Goal: Task Accomplishment & Management: Manage account settings

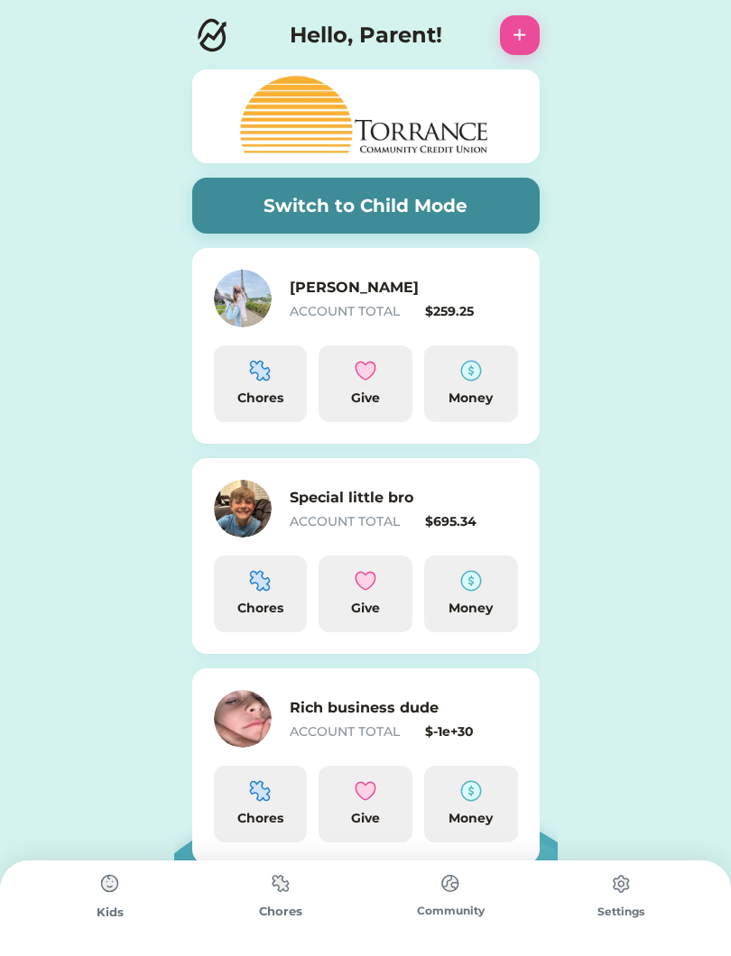
click at [431, 500] on h6 "Special little bro" at bounding box center [380, 498] width 180 height 22
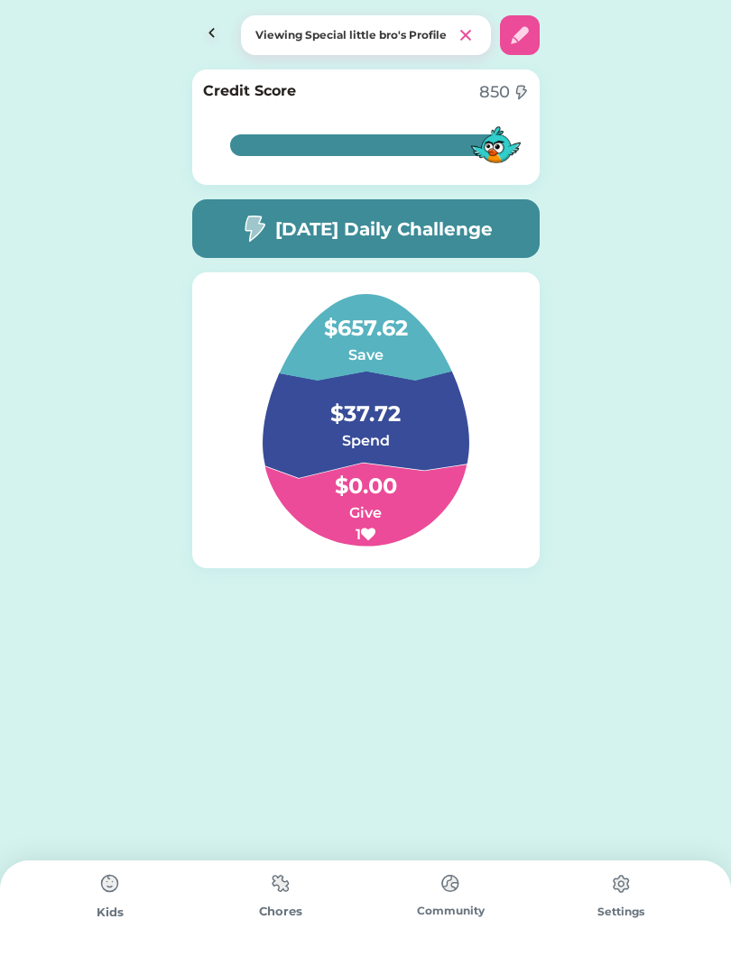
click at [394, 442] on h6 "Spend" at bounding box center [365, 441] width 180 height 22
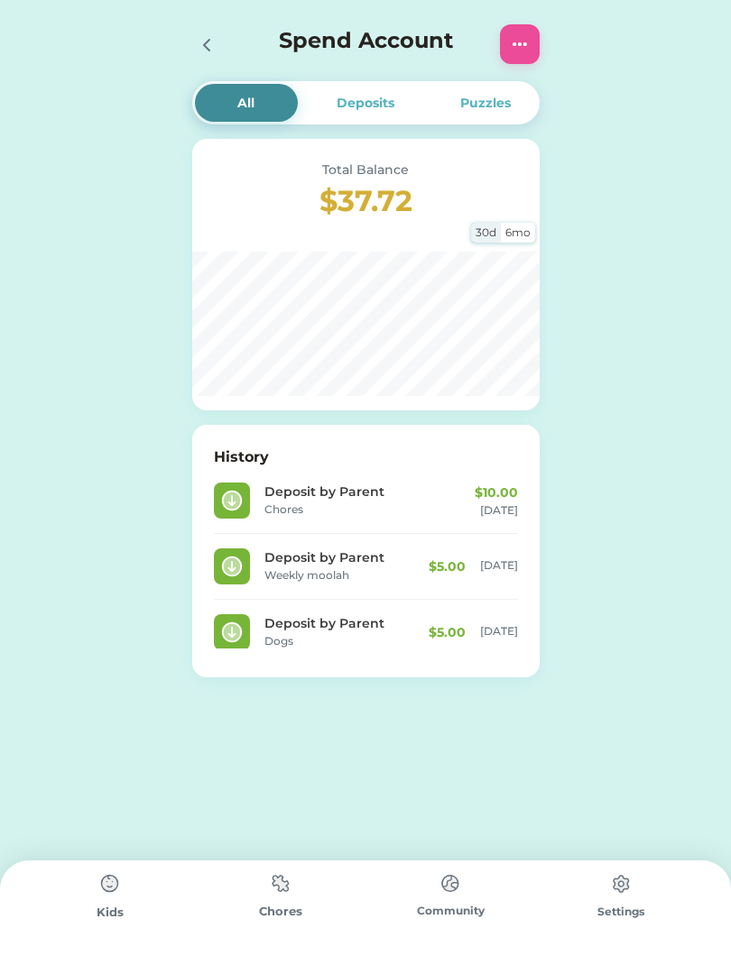
click at [514, 41] on img at bounding box center [520, 44] width 22 height 22
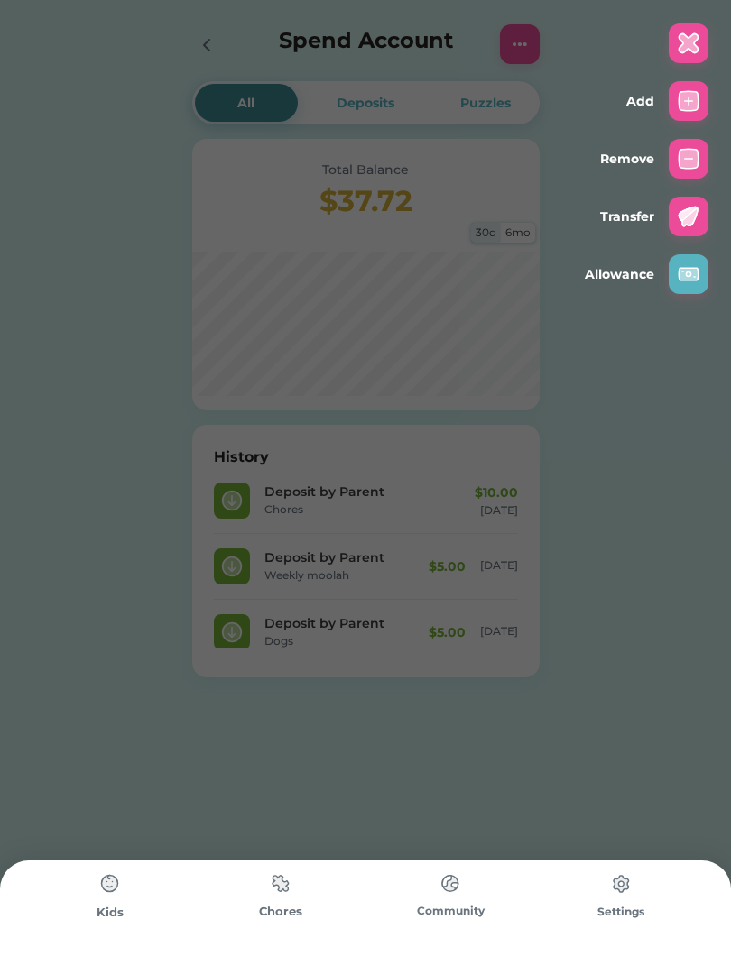
click at [694, 110] on img at bounding box center [688, 101] width 22 height 22
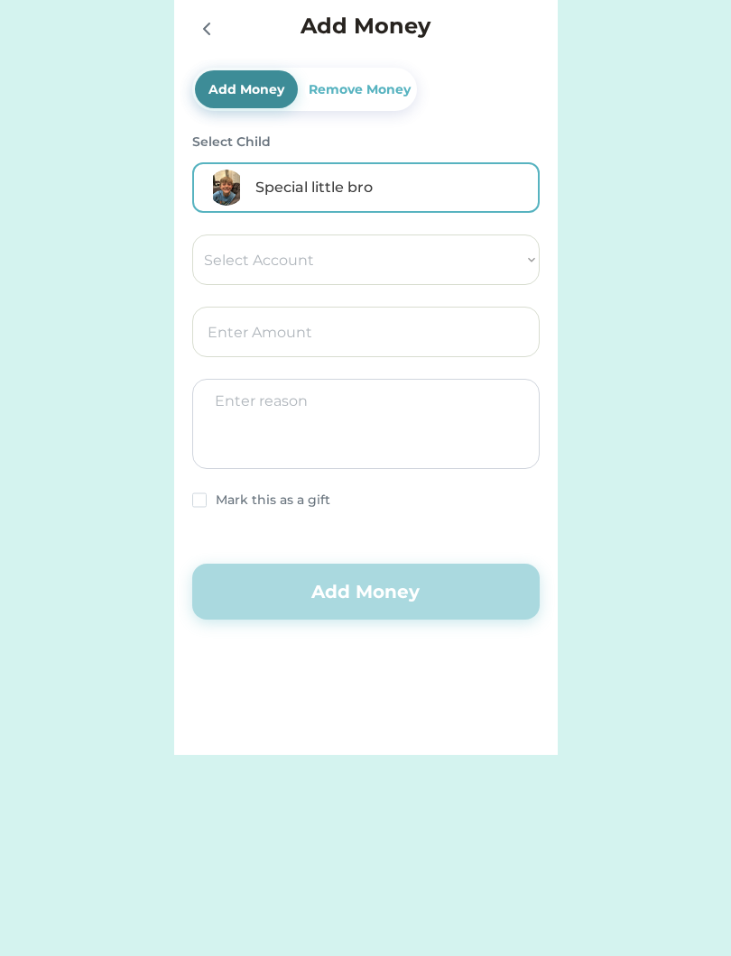
click at [420, 261] on select "Select Account Torrance Community Credit Union Save Give Spend [PERSON_NAME] XS" at bounding box center [365, 260] width 347 height 51
select select ""1348695171700984260__LOOKUP__1710538308055x303368893282901500""
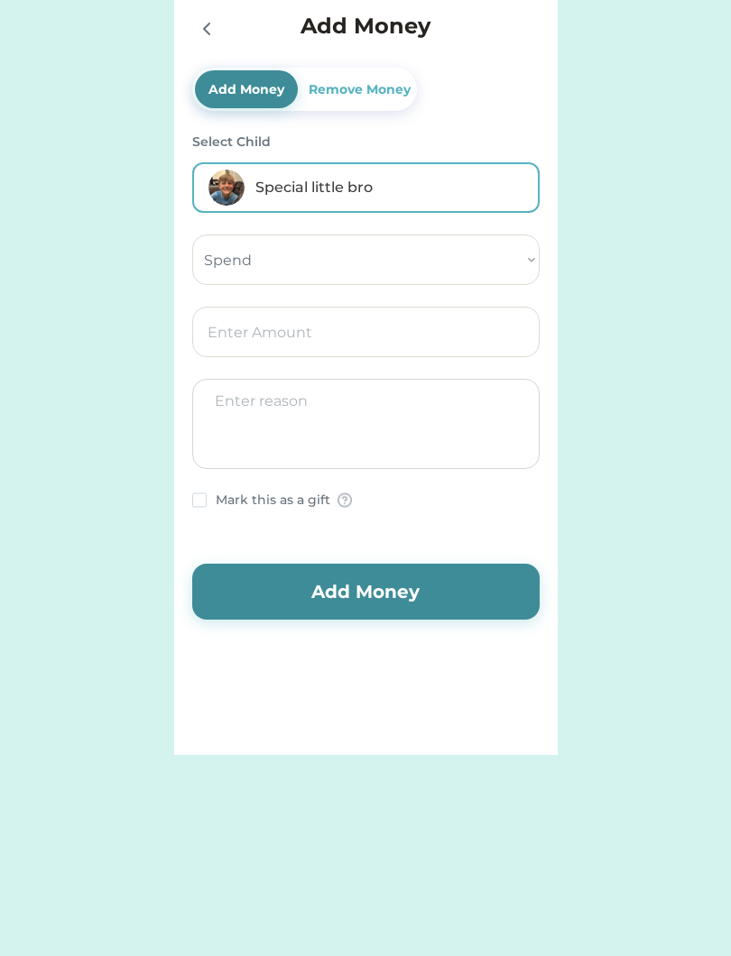
click at [347, 346] on input "input" at bounding box center [365, 332] width 347 height 51
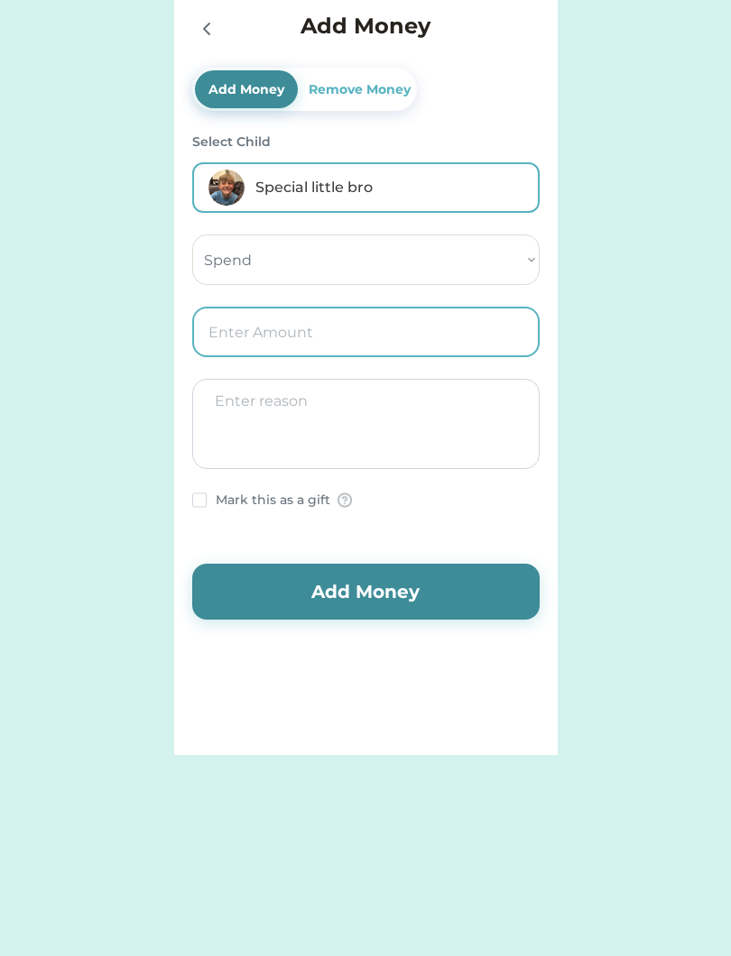
type input "6.00"
click at [399, 424] on textarea at bounding box center [365, 424] width 347 height 90
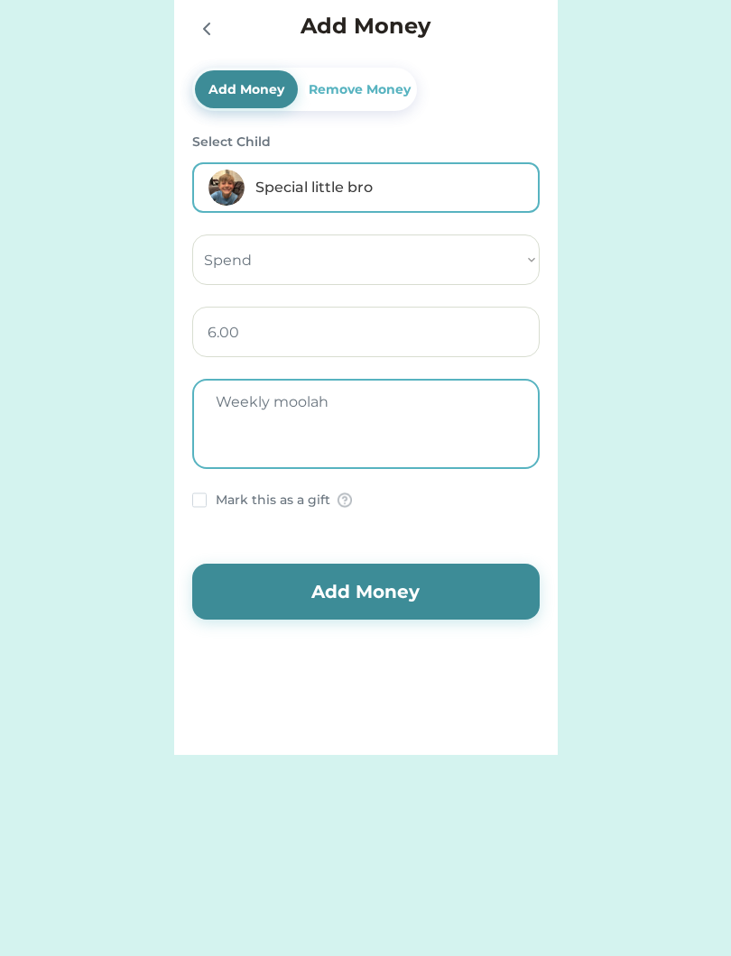
type textarea "Weekly moolah"
click at [474, 569] on button "Add Money" at bounding box center [365, 592] width 347 height 56
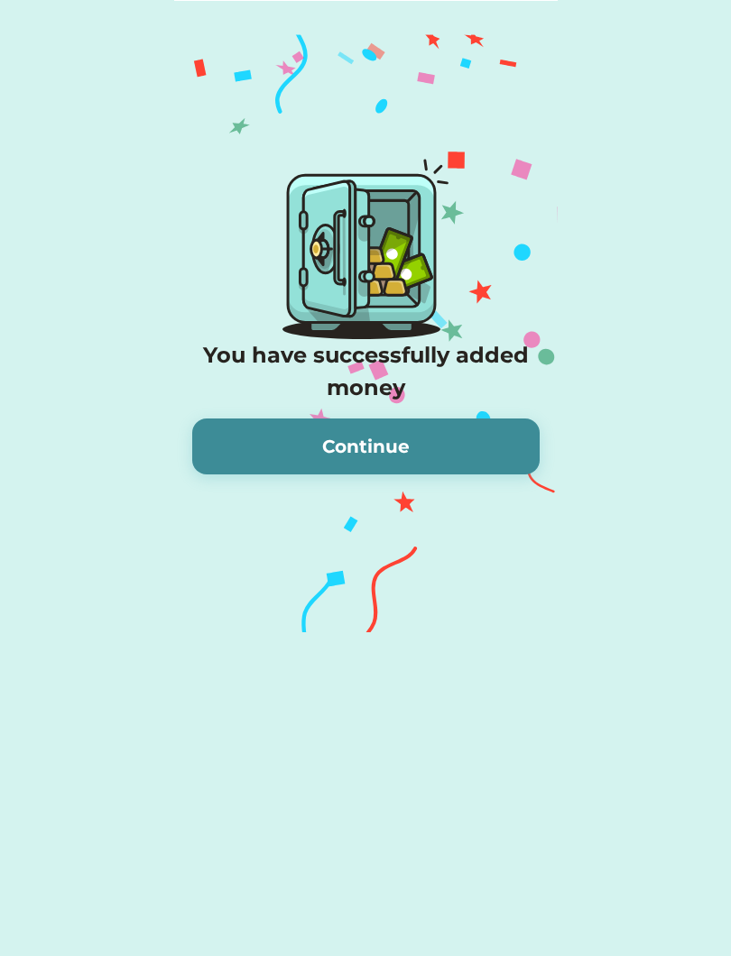
click at [444, 474] on button "Continue" at bounding box center [365, 447] width 347 height 56
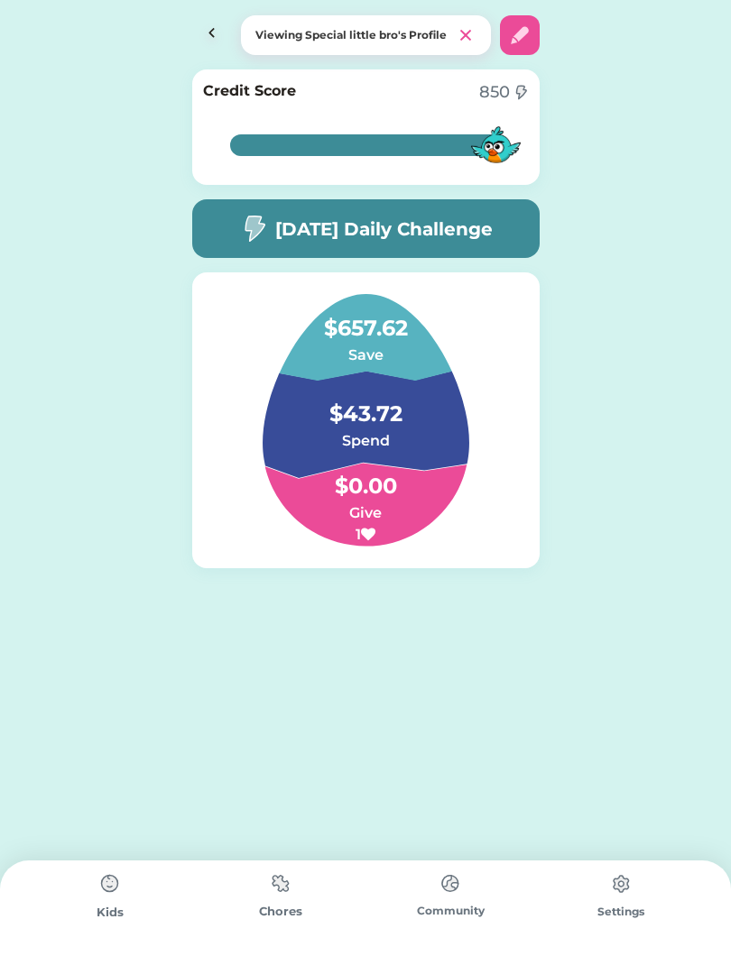
click at [408, 359] on h6 "Save" at bounding box center [365, 356] width 180 height 22
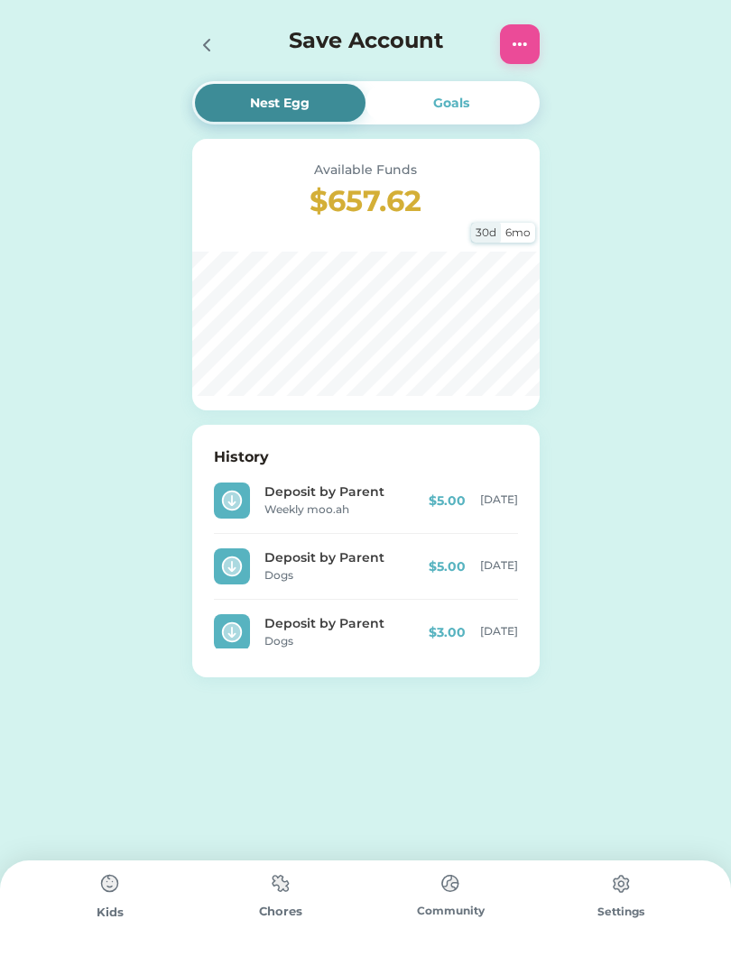
click at [521, 34] on img at bounding box center [520, 44] width 22 height 22
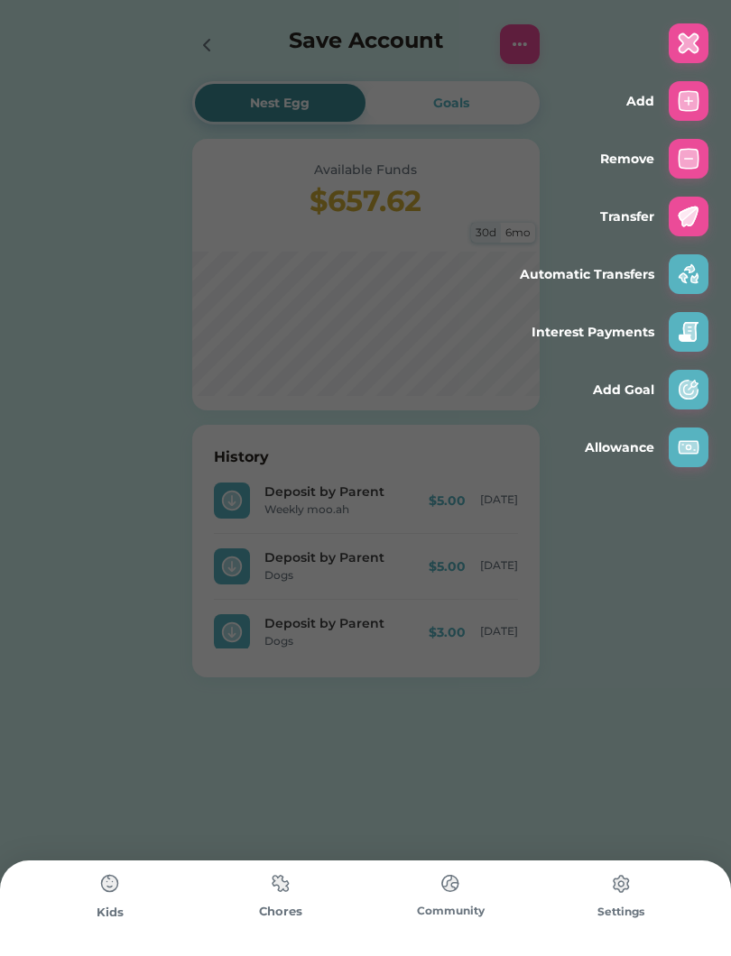
click at [691, 94] on img at bounding box center [688, 101] width 22 height 22
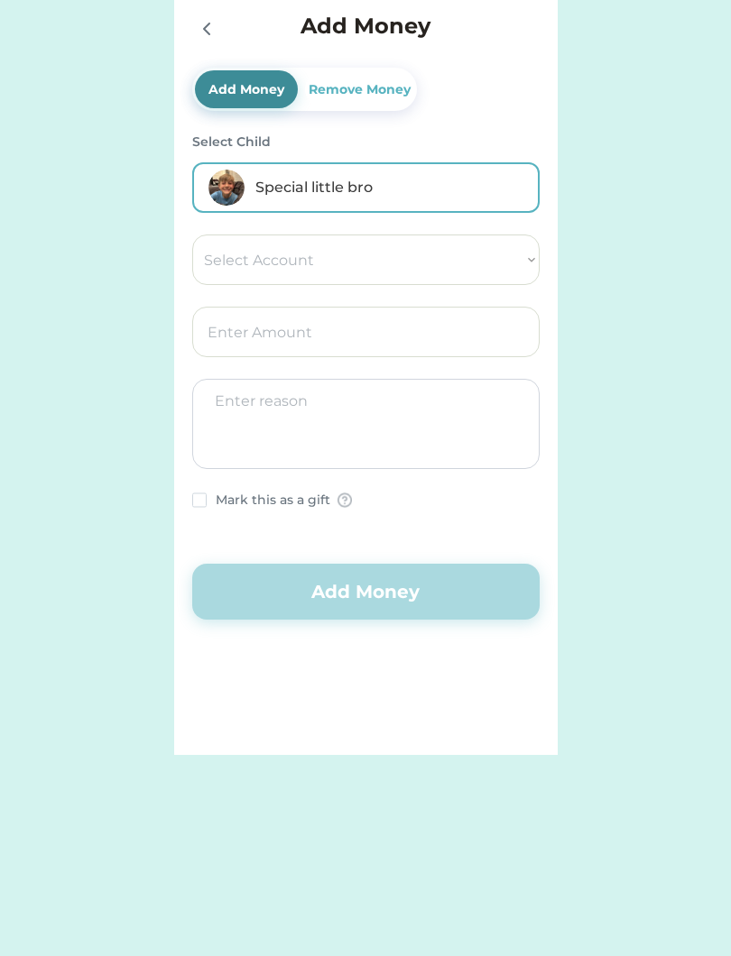
click at [428, 271] on select "Select Account Torrance Community Credit Union Save Give Spend [PERSON_NAME] XS" at bounding box center [365, 260] width 347 height 51
select select ""1348695171700984260__LOOKUP__1710538306130x433937143318132300""
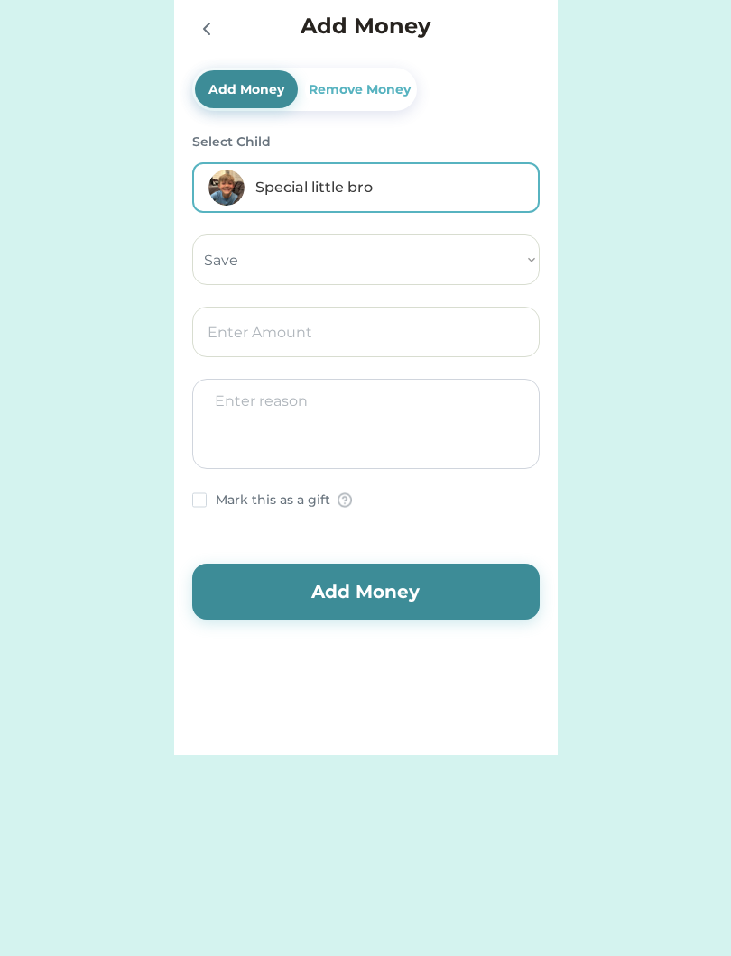
click at [388, 334] on input "input" at bounding box center [365, 332] width 347 height 51
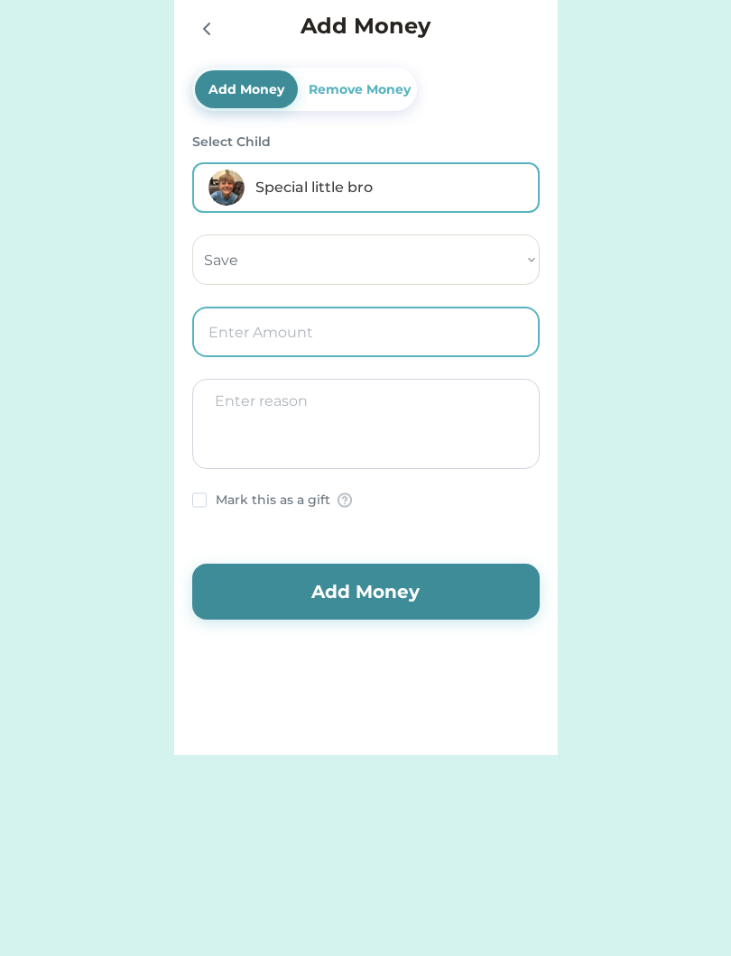
type input "4.00"
click at [400, 408] on textarea at bounding box center [365, 424] width 347 height 90
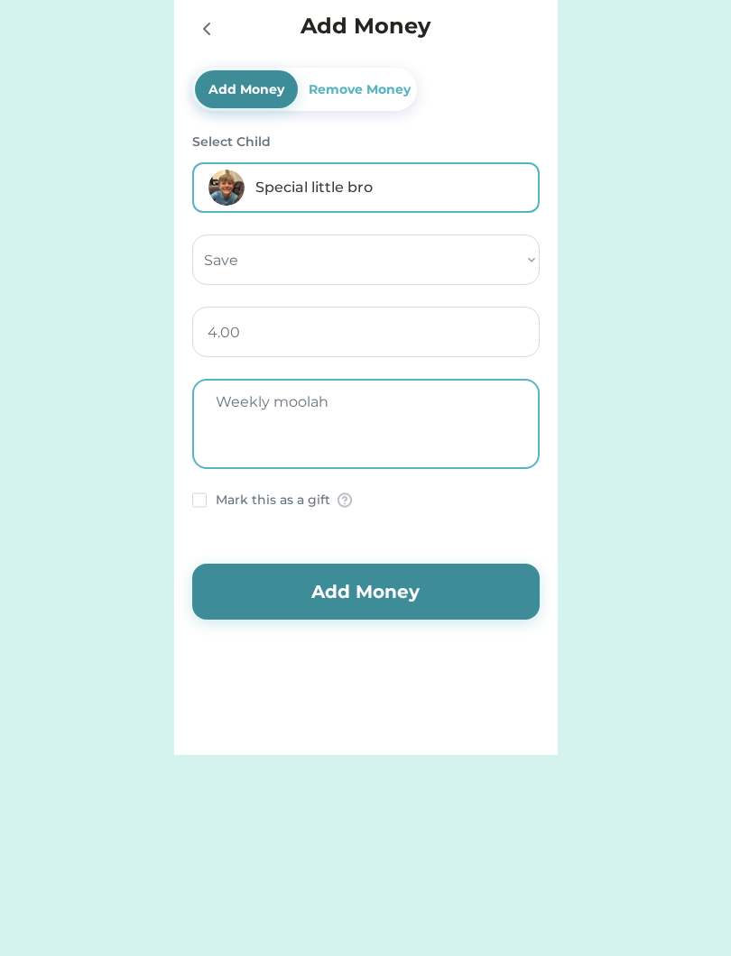
type textarea "Weekly moolah"
click at [495, 584] on button "Add Money" at bounding box center [365, 592] width 347 height 56
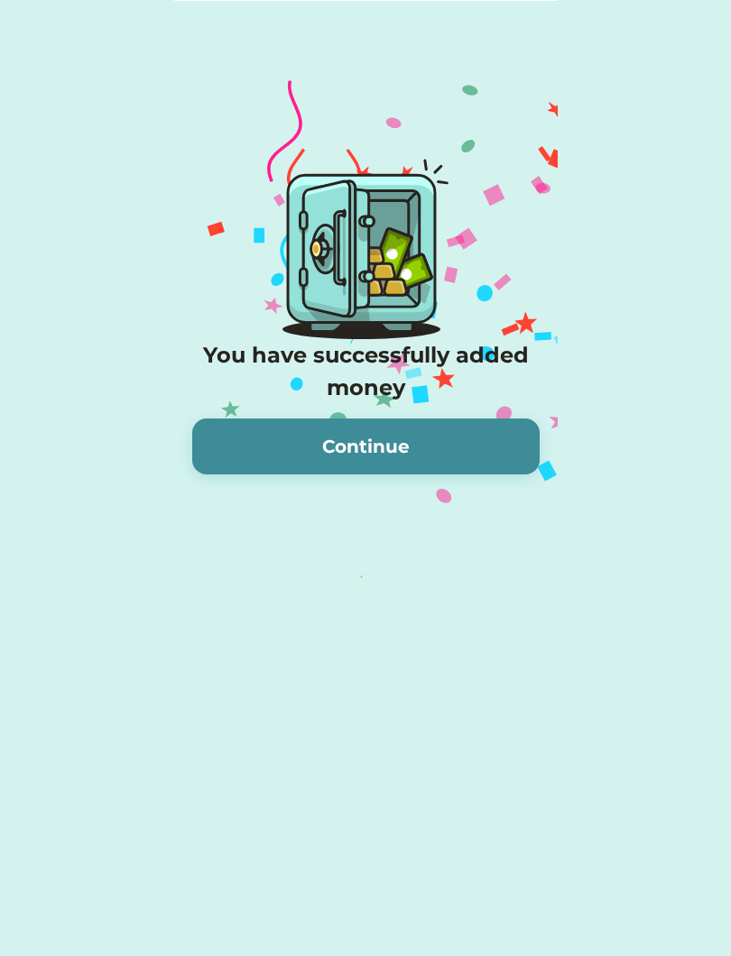
click at [472, 429] on button "Continue" at bounding box center [365, 447] width 347 height 56
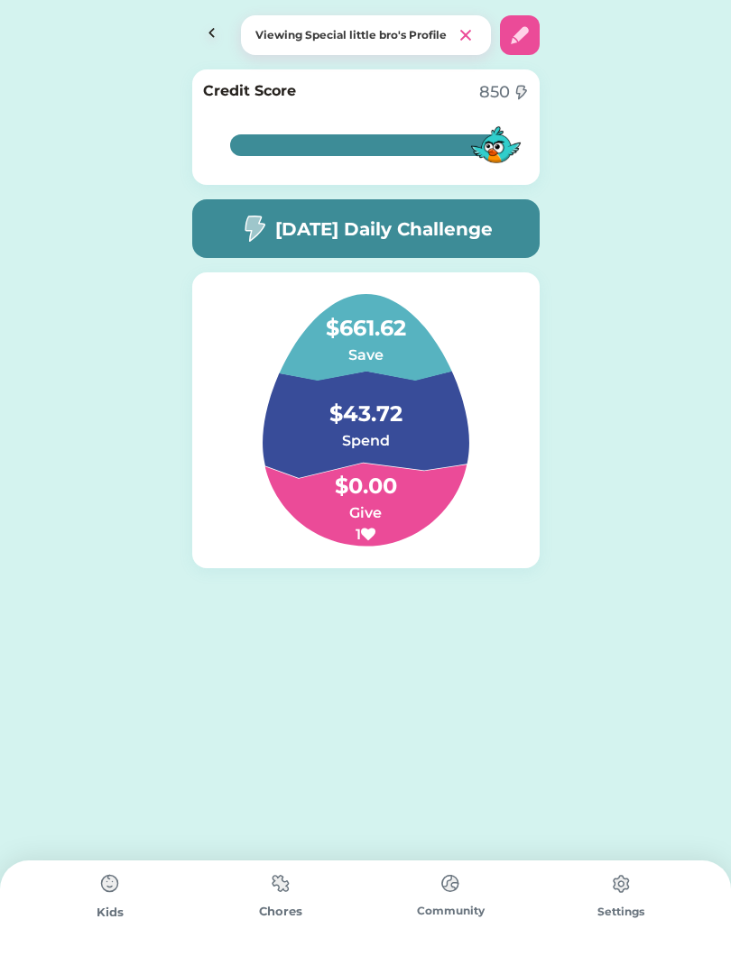
click at [223, 29] on img at bounding box center [212, 35] width 40 height 40
